Goal: Information Seeking & Learning: Learn about a topic

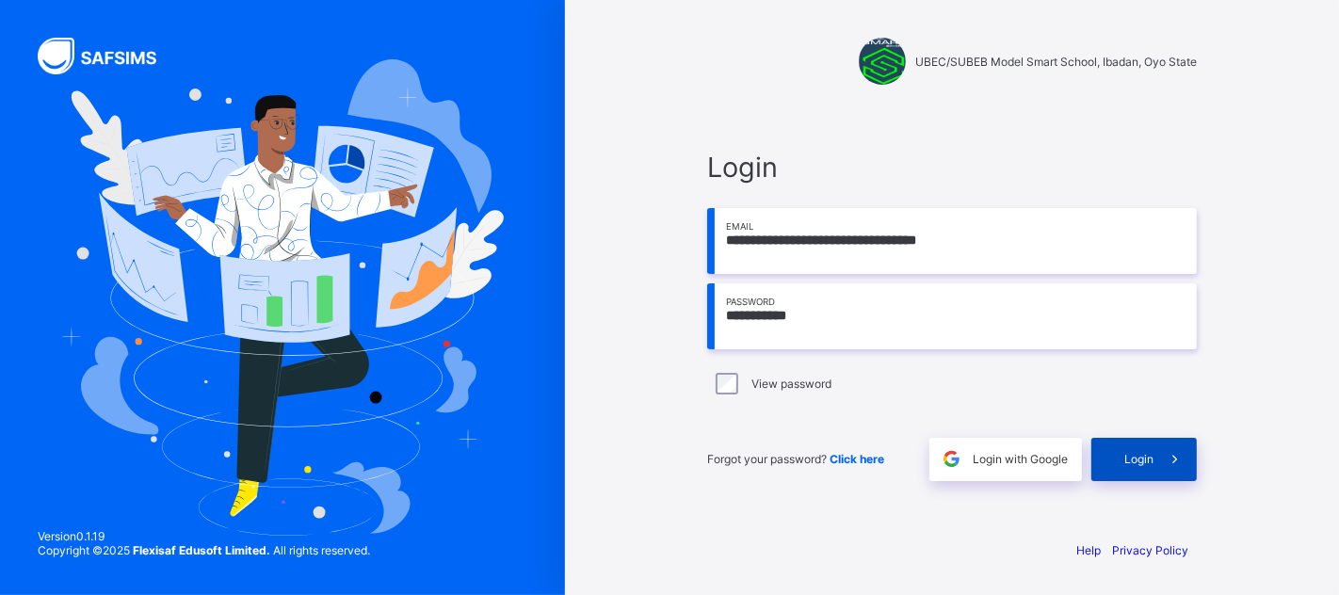
type input "**********"
click at [1144, 469] on div "Login" at bounding box center [1143, 459] width 105 height 43
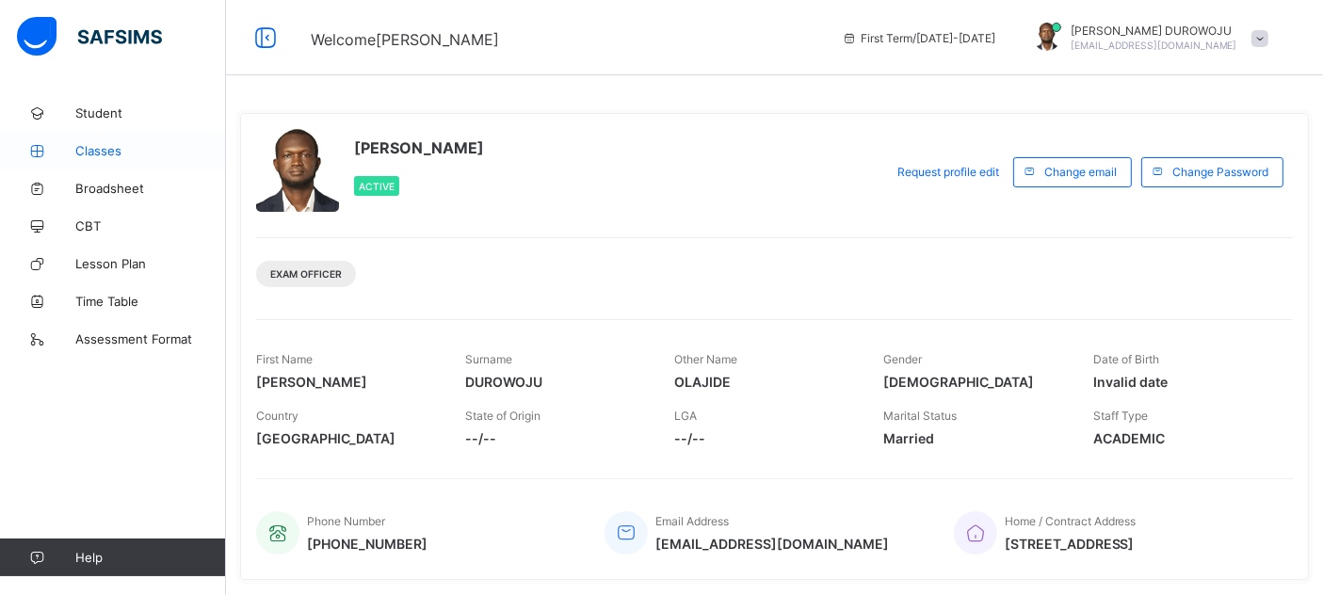
click at [85, 149] on span "Classes" at bounding box center [150, 150] width 151 height 15
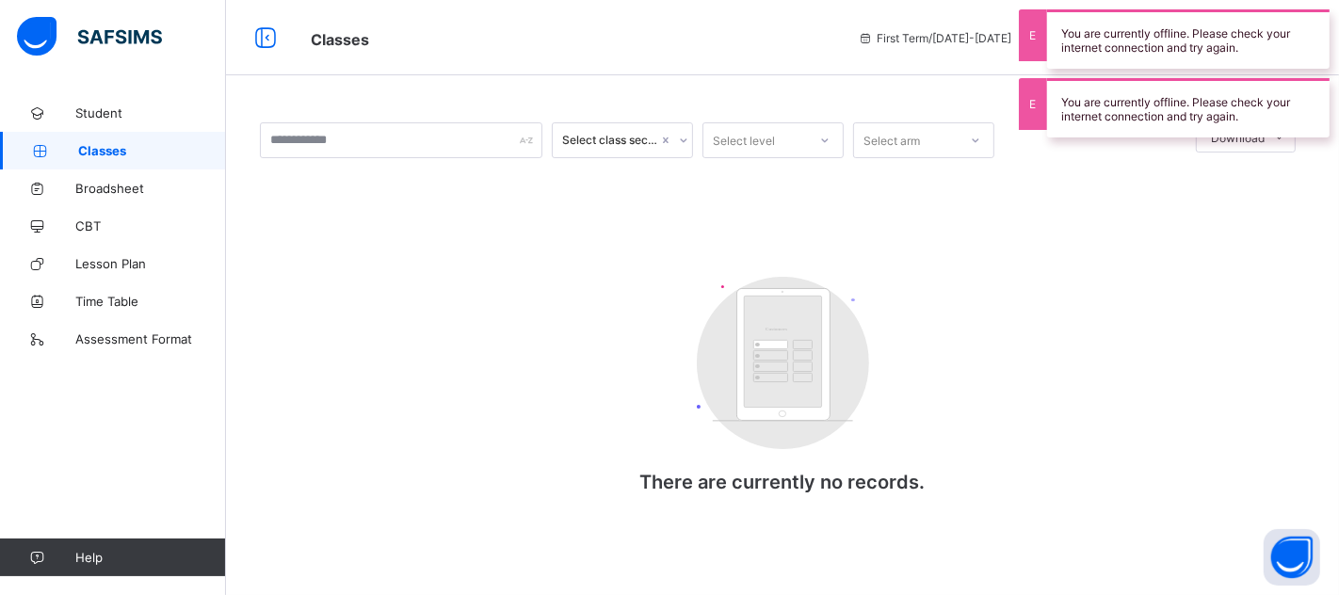
click at [453, 87] on div "Select class section Select level Select arm Download Pdf Report Excel Report C…" at bounding box center [782, 297] width 1113 height 595
click at [516, 121] on div "Select class section Select level Select arm Download Pdf Report Excel Report C…" at bounding box center [782, 326] width 1113 height 465
click at [509, 148] on input "text" at bounding box center [401, 140] width 282 height 36
click at [629, 149] on div "Select class section" at bounding box center [605, 140] width 104 height 26
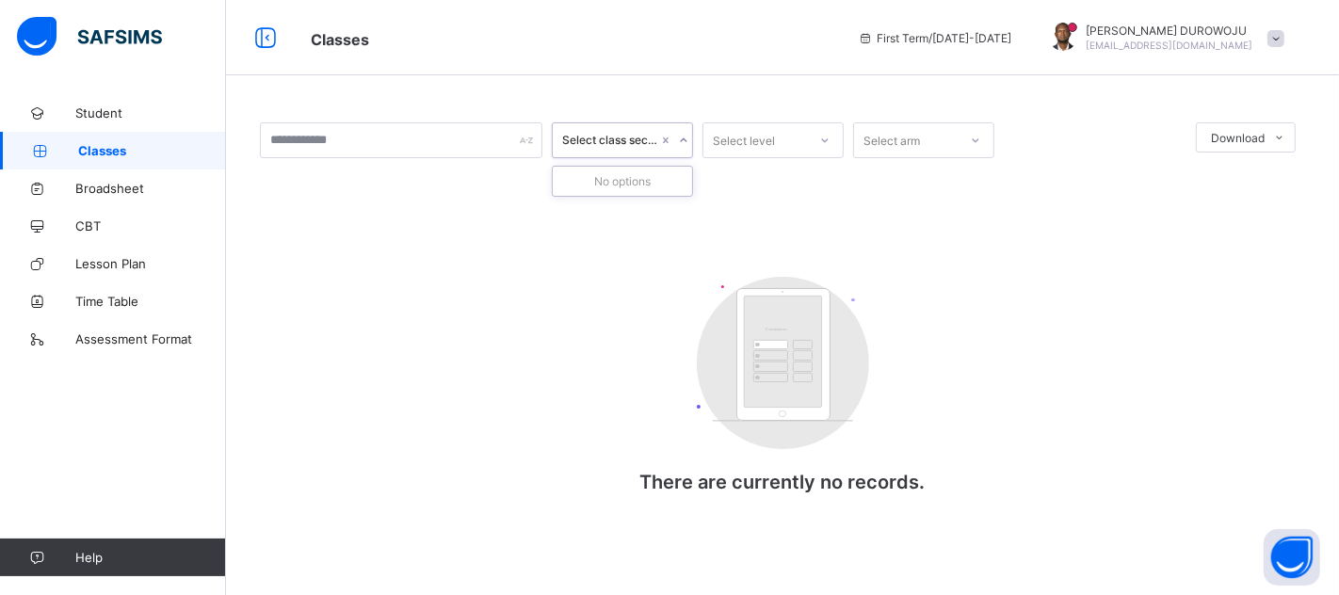
click at [631, 145] on div "Select class section" at bounding box center [610, 141] width 96 height 14
click at [142, 185] on span "Broadsheet" at bounding box center [150, 188] width 151 height 15
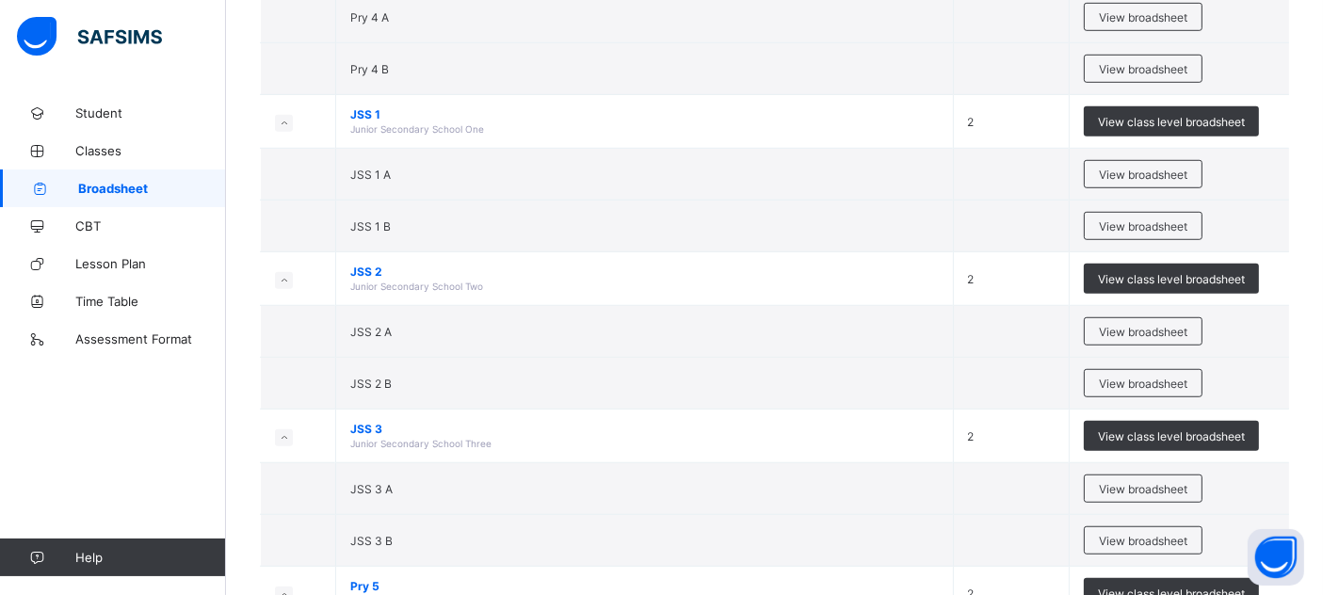
scroll to position [1286, 0]
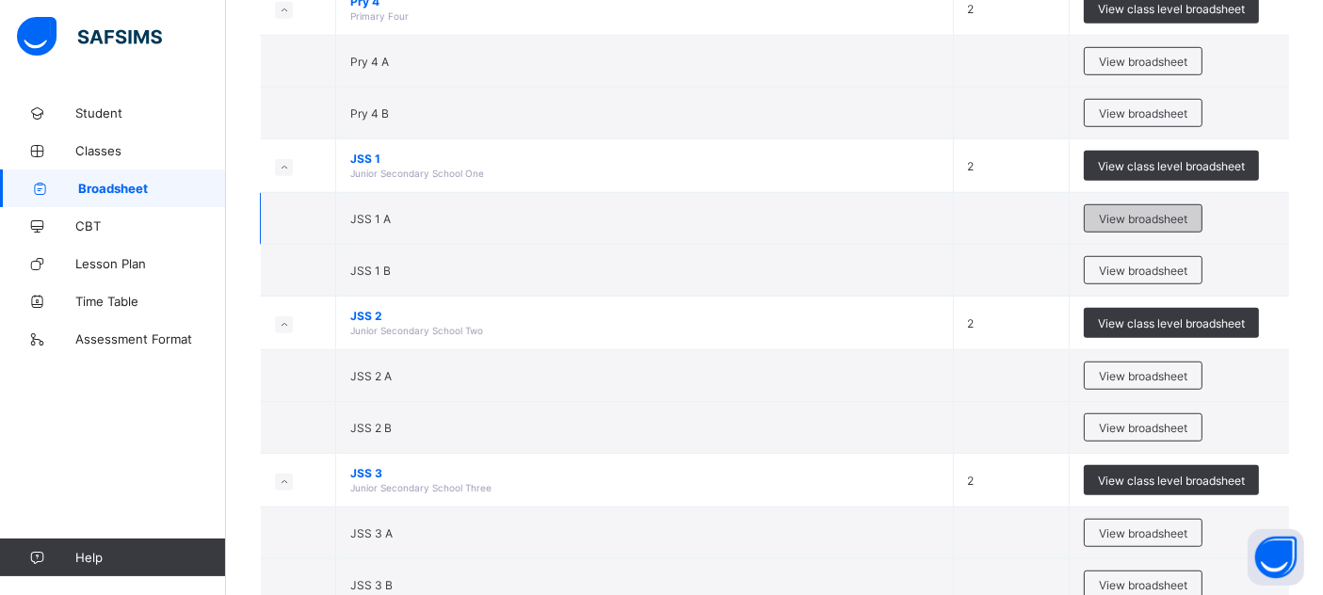
click at [1132, 212] on span "View broadsheet" at bounding box center [1143, 219] width 89 height 14
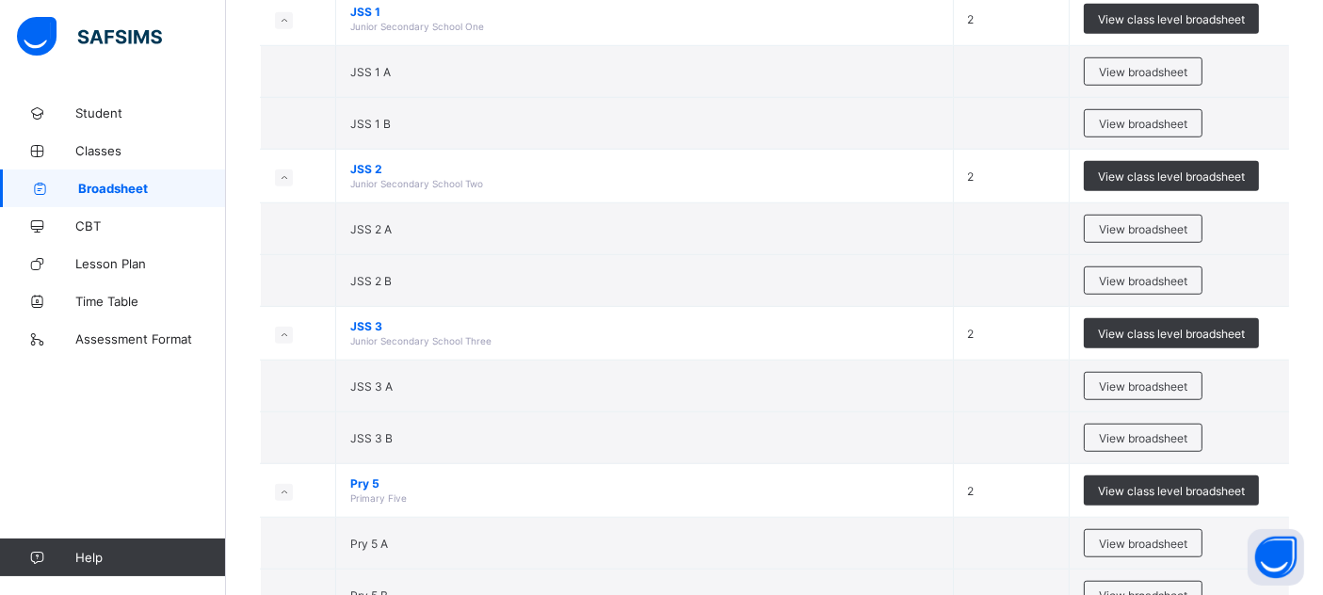
scroll to position [1434, 0]
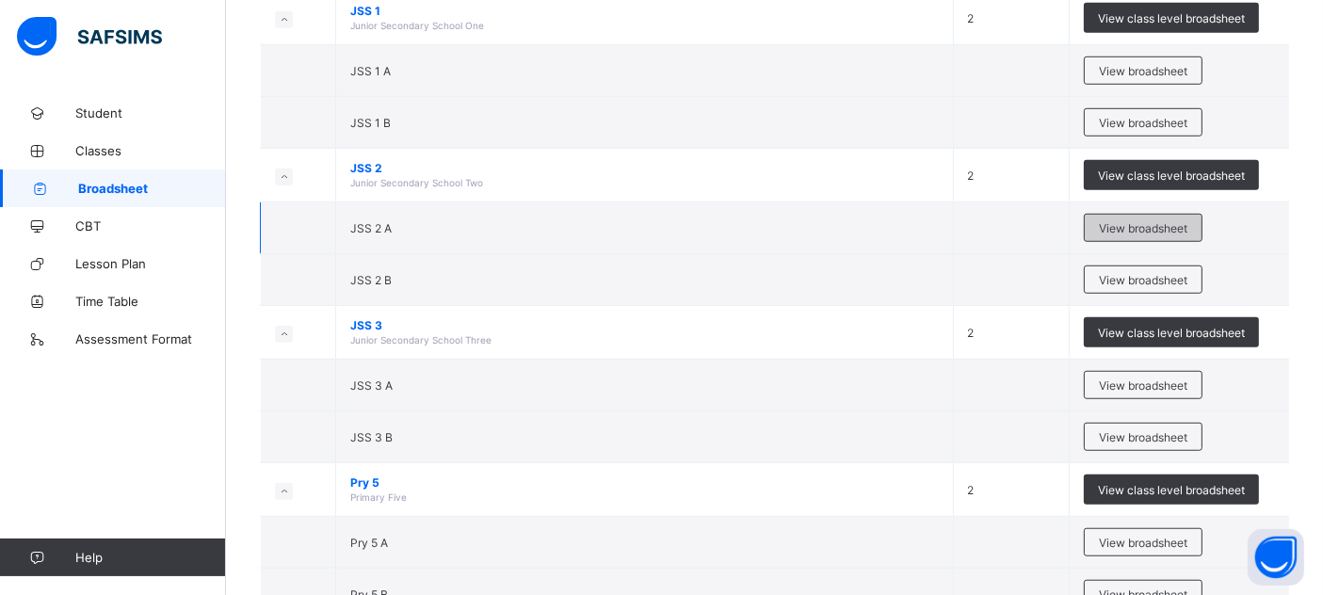
click at [1121, 224] on span "View broadsheet" at bounding box center [1143, 228] width 89 height 14
